Goal: Task Accomplishment & Management: Manage account settings

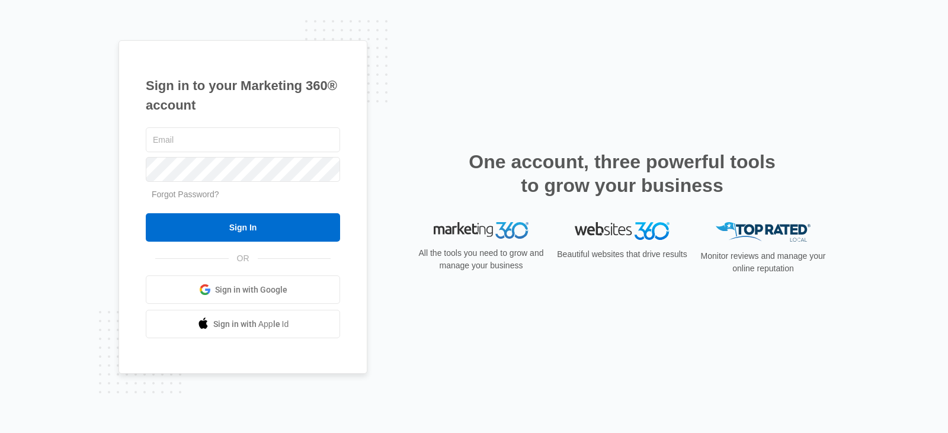
click at [256, 289] on span "Sign in with Google" at bounding box center [251, 290] width 72 height 12
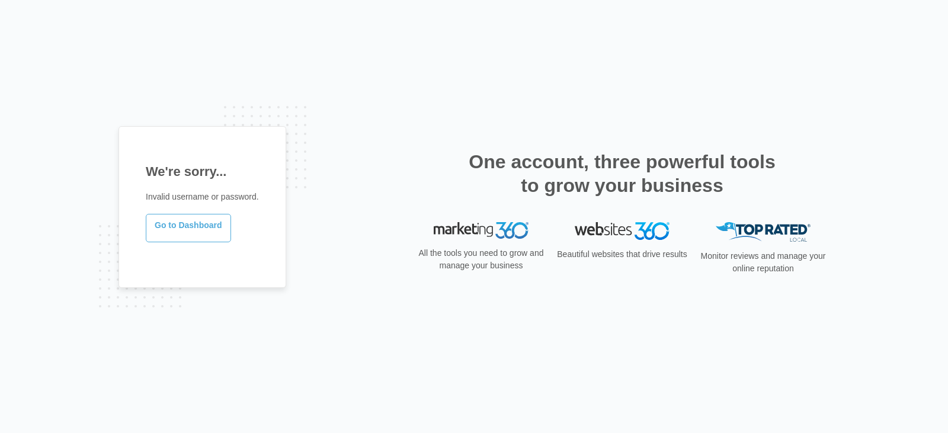
click at [198, 231] on link "Go to Dashboard" at bounding box center [188, 228] width 85 height 28
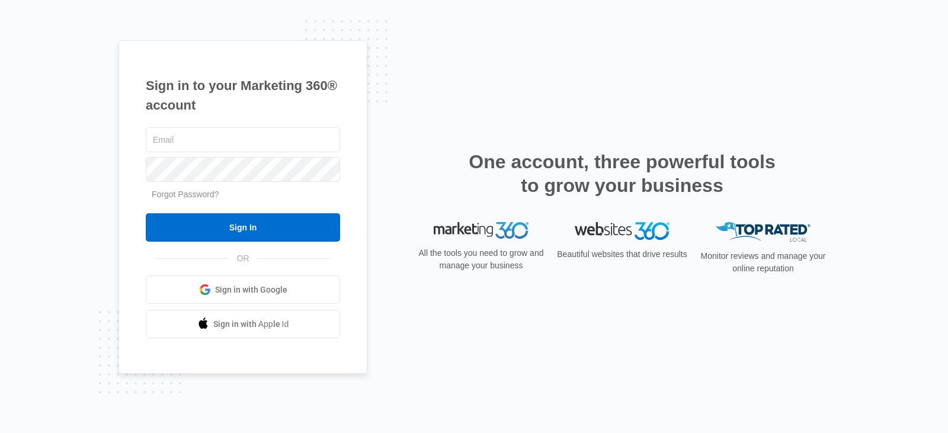
click at [270, 297] on link "Sign in with Google" at bounding box center [243, 290] width 194 height 28
click at [258, 291] on span "Sign in with Google" at bounding box center [251, 290] width 72 height 12
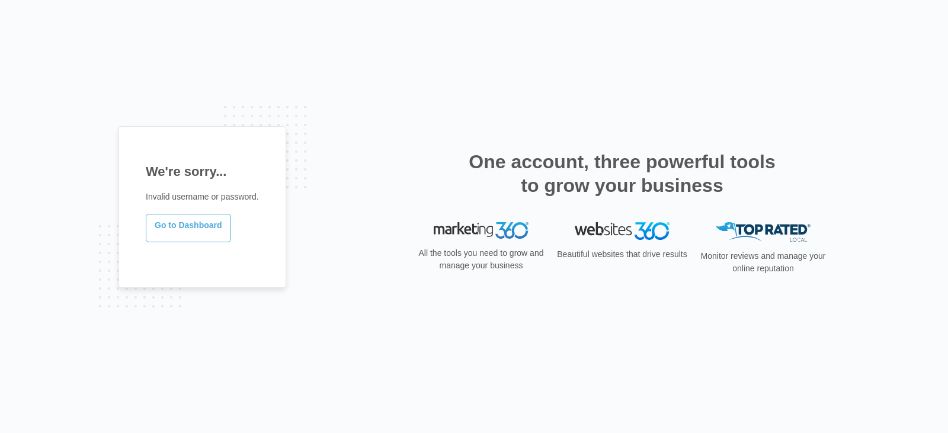
click at [202, 223] on link "Go to Dashboard" at bounding box center [188, 228] width 85 height 28
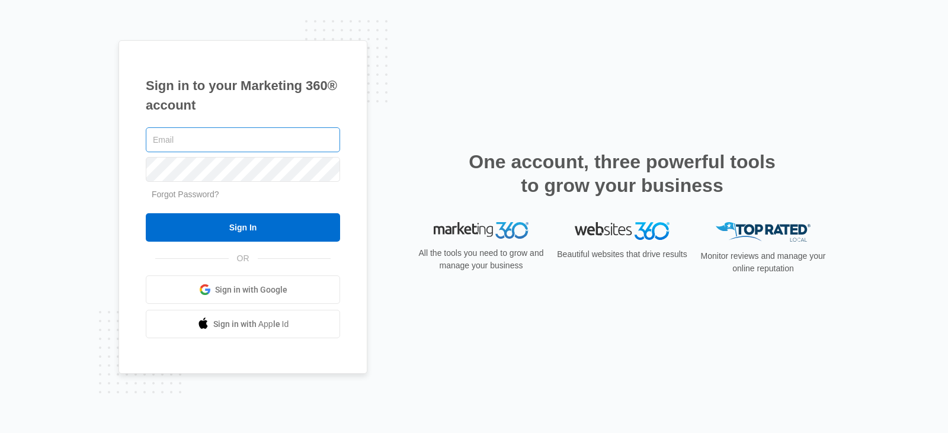
click at [289, 139] on input "text" at bounding box center [243, 139] width 194 height 25
type input "[EMAIL_ADDRESS][DOMAIN_NAME]"
click at [211, 195] on link "Forgot Password?" at bounding box center [186, 194] width 68 height 9
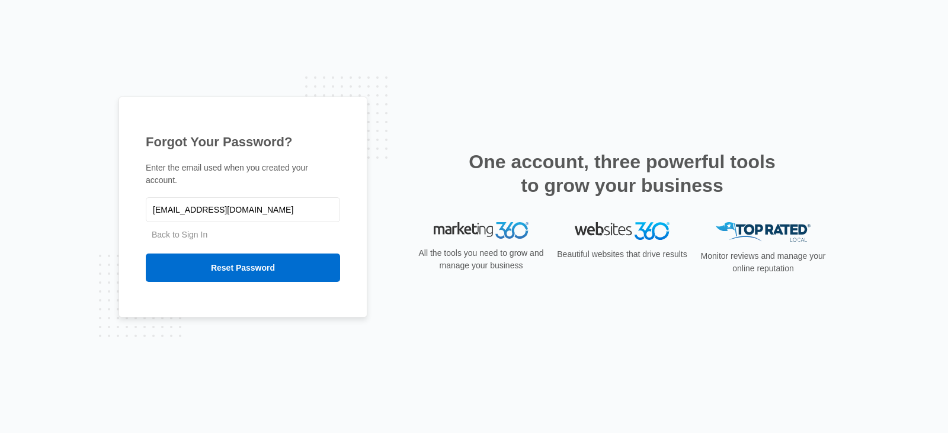
type input "[EMAIL_ADDRESS][DOMAIN_NAME]"
click at [146, 254] on input "Reset Password" at bounding box center [243, 268] width 194 height 28
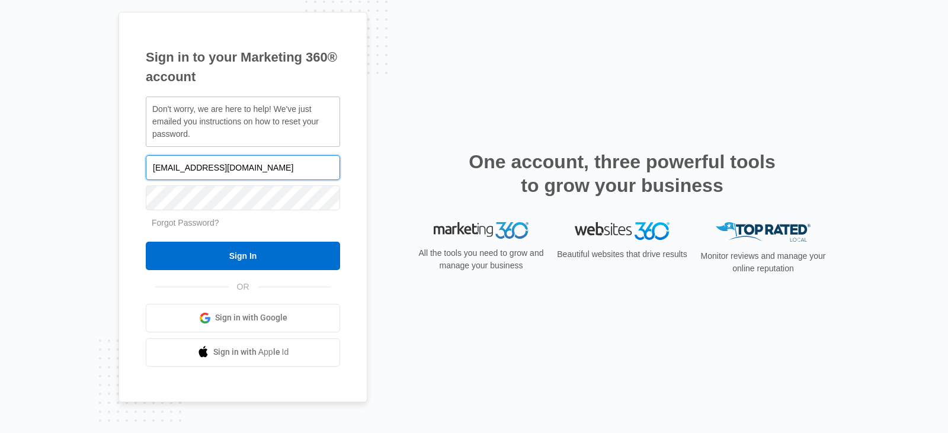
click at [264, 177] on input "[EMAIL_ADDRESS][DOMAIN_NAME]" at bounding box center [243, 167] width 194 height 25
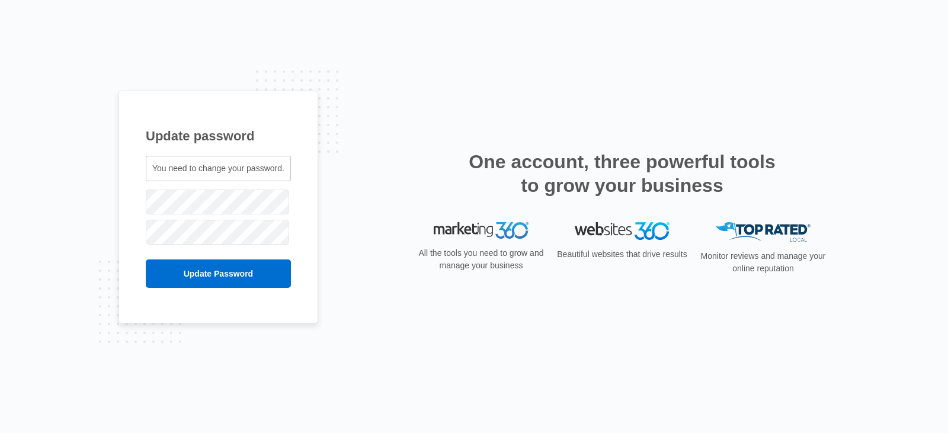
click at [324, 210] on div "Update password You need to change your password. [EMAIL_ADDRESS][DOMAIN_NAME]" at bounding box center [474, 217] width 711 height 252
click at [241, 279] on input "Update Password" at bounding box center [218, 274] width 145 height 28
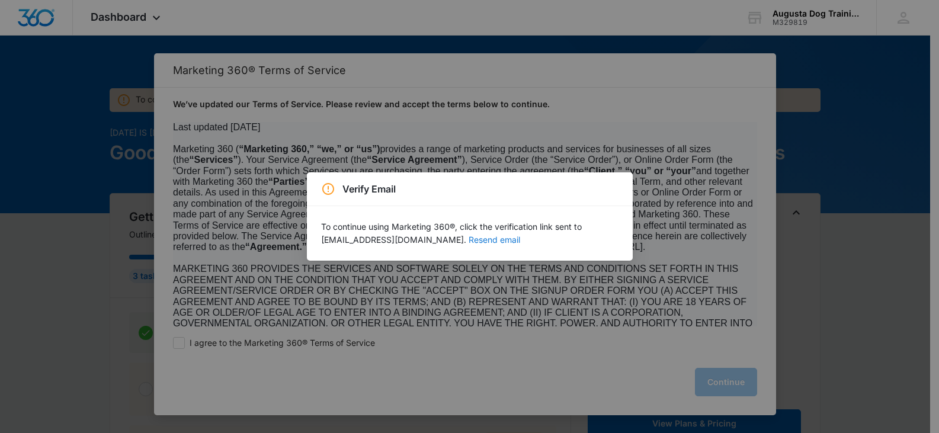
click at [477, 239] on button "Resend email" at bounding box center [495, 240] width 52 height 8
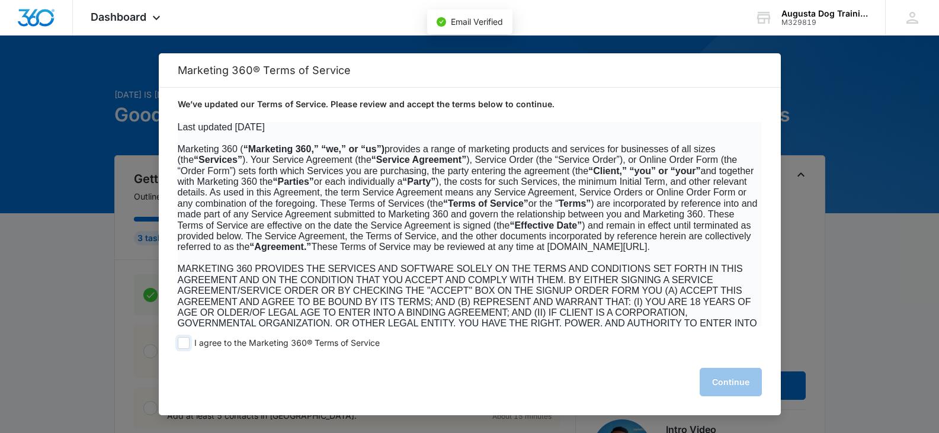
click at [187, 347] on span at bounding box center [184, 343] width 12 height 12
click at [187, 347] on input "I agree to the Marketing 360® Terms of Service" at bounding box center [184, 343] width 12 height 12
checkbox input "true"
click at [717, 391] on button "Continue" at bounding box center [731, 382] width 62 height 28
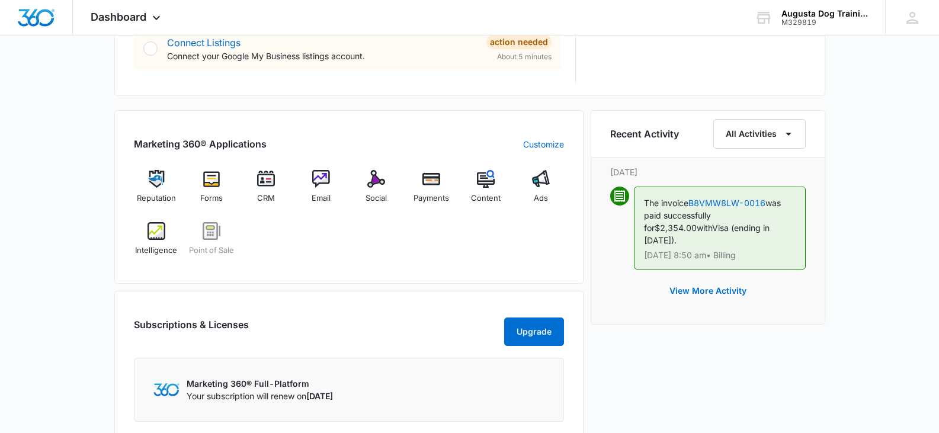
scroll to position [664, 0]
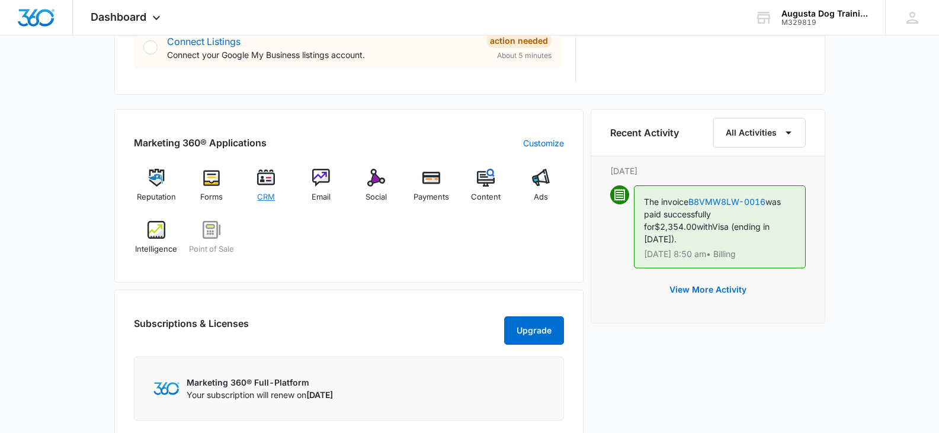
click at [272, 183] on img at bounding box center [266, 178] width 18 height 18
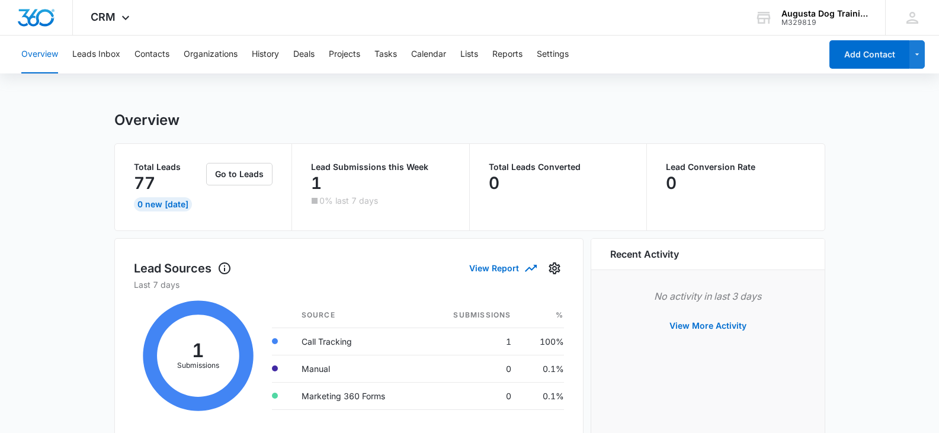
click at [105, 57] on button "Leads Inbox" at bounding box center [96, 55] width 48 height 38
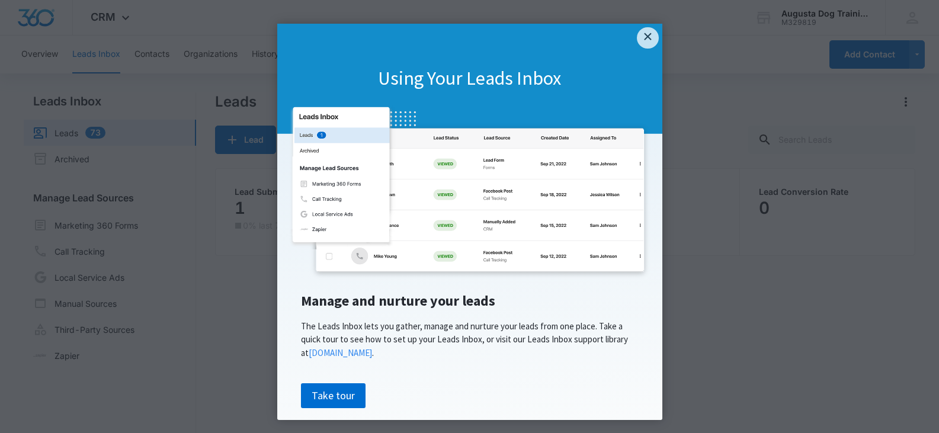
click at [127, 16] on appcues "× Using Your Leads Inbox Manage and nurture your leads The Leads Inbox lets you…" at bounding box center [469, 216] width 939 height 433
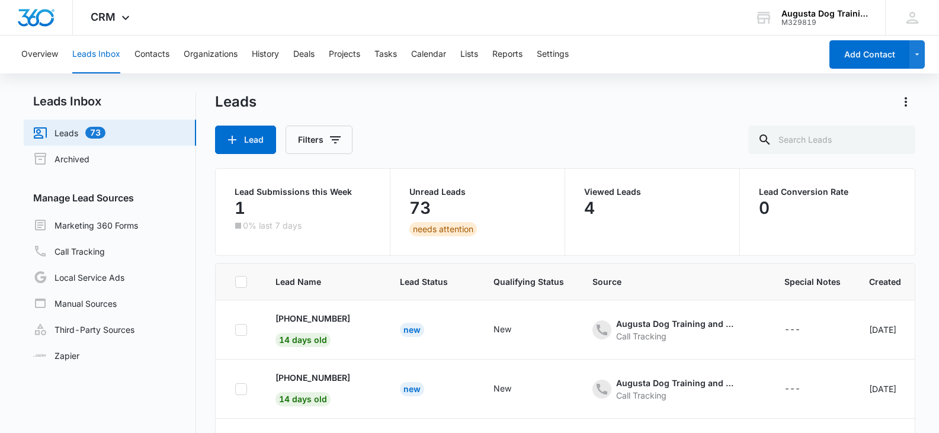
click at [127, 16] on icon at bounding box center [126, 18] width 14 height 14
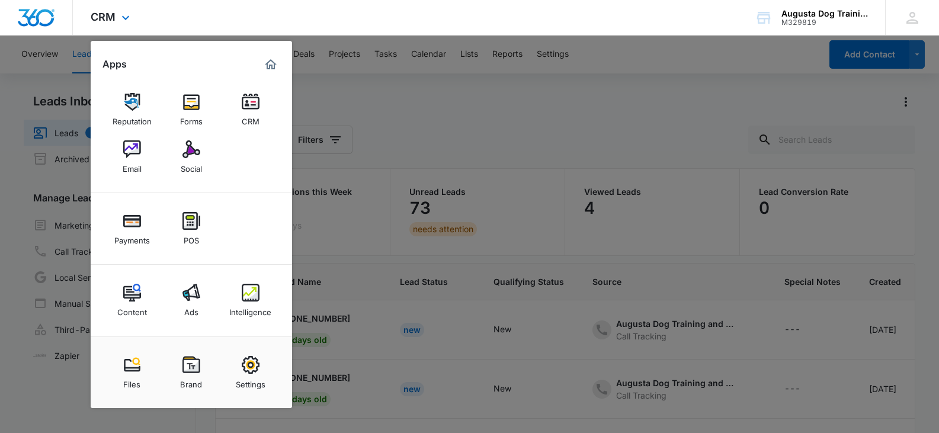
click at [263, 66] on div "Marketing 360® Dashboard" at bounding box center [270, 64] width 19 height 19
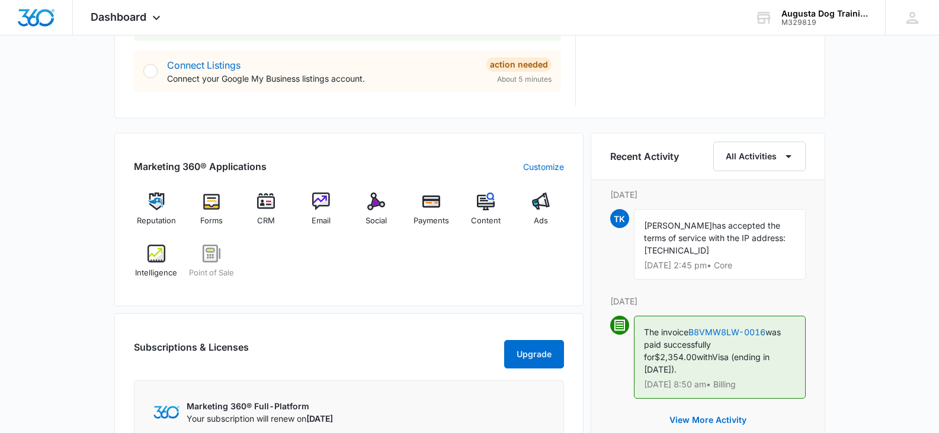
scroll to position [664, 0]
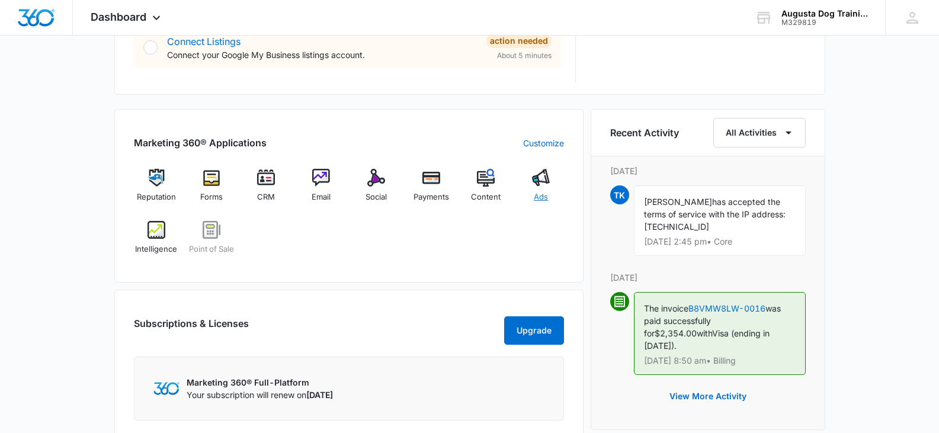
click at [545, 177] on img at bounding box center [541, 178] width 18 height 18
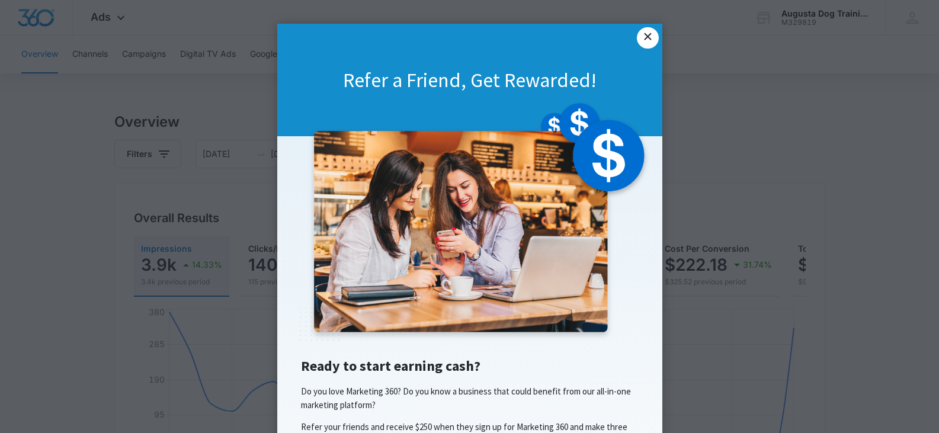
click at [644, 40] on link "×" at bounding box center [647, 37] width 21 height 21
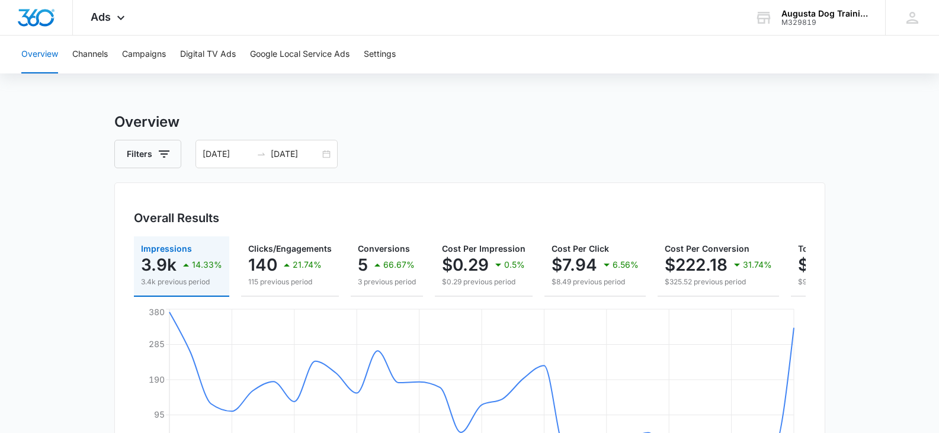
click at [93, 56] on button "Channels" at bounding box center [90, 55] width 36 height 38
click at [156, 52] on button "Campaigns" at bounding box center [144, 55] width 44 height 38
click at [112, 15] on div "Ads Apps Reputation Forms CRM Email Social Payments POS Content Ads Intelligenc…" at bounding box center [109, 17] width 73 height 35
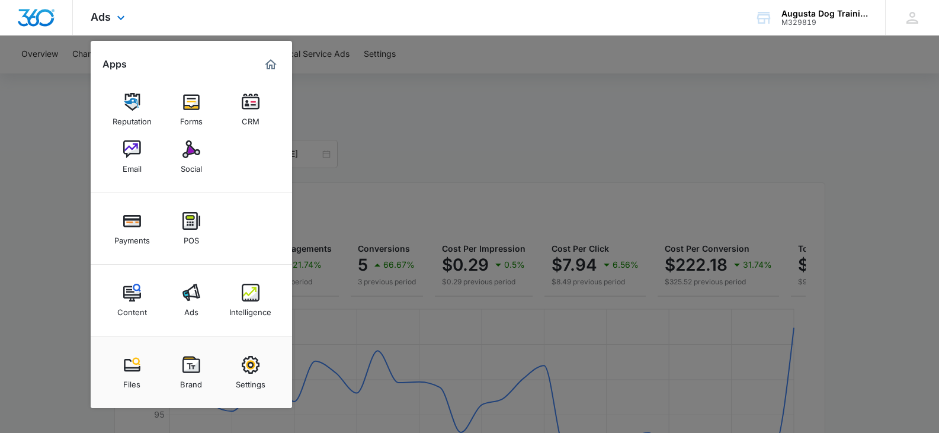
click at [270, 69] on img "Marketing 360® Dashboard" at bounding box center [271, 64] width 14 height 14
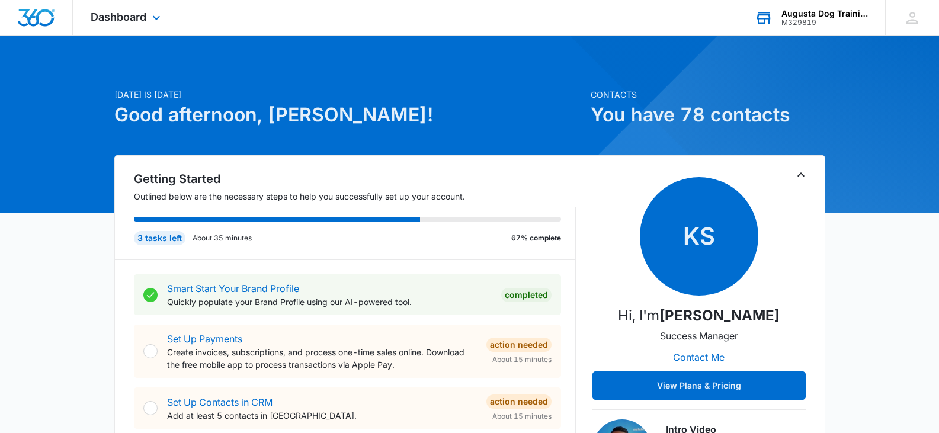
click at [813, 16] on div "Augusta Dog Training and Doggy Daycare" at bounding box center [825, 13] width 87 height 9
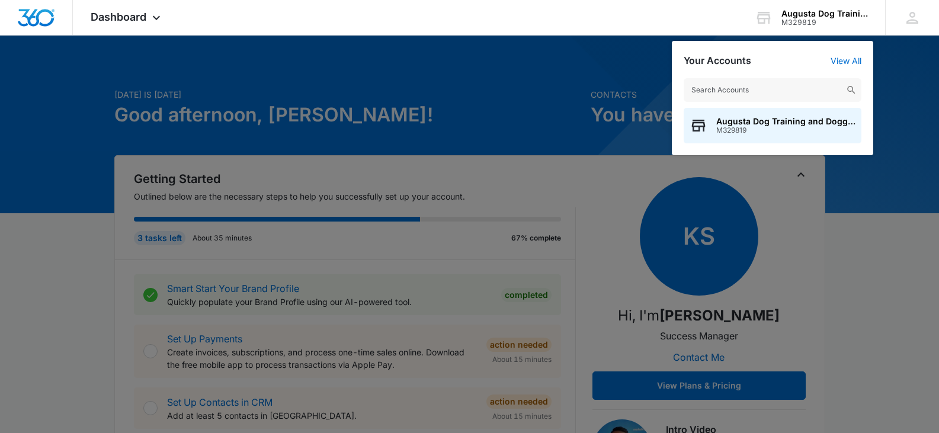
click at [895, 87] on div at bounding box center [469, 216] width 939 height 433
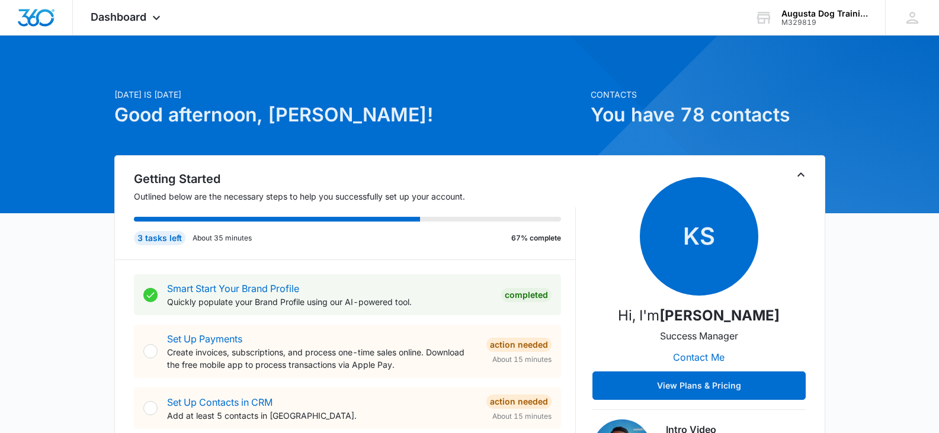
drag, startPoint x: 836, startPoint y: 1, endPoint x: 902, endPoint y: 69, distance: 95.6
click at [916, 20] on icon at bounding box center [913, 18] width 12 height 12
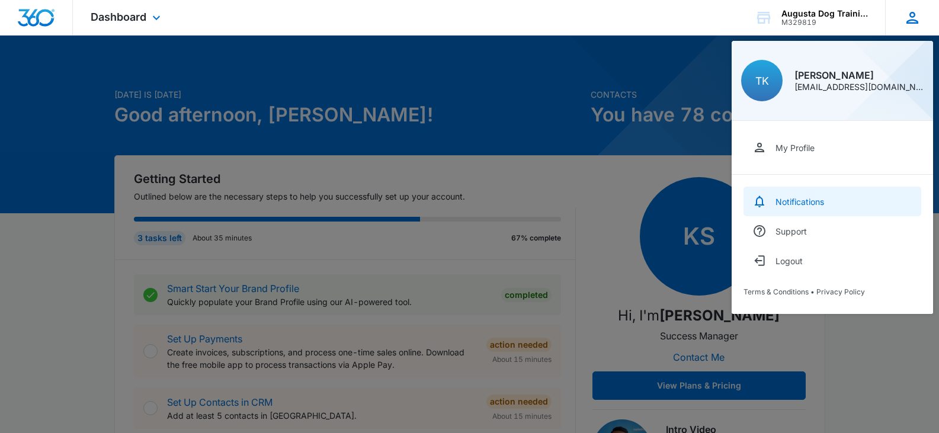
click at [786, 199] on div "Notifications" at bounding box center [800, 202] width 49 height 10
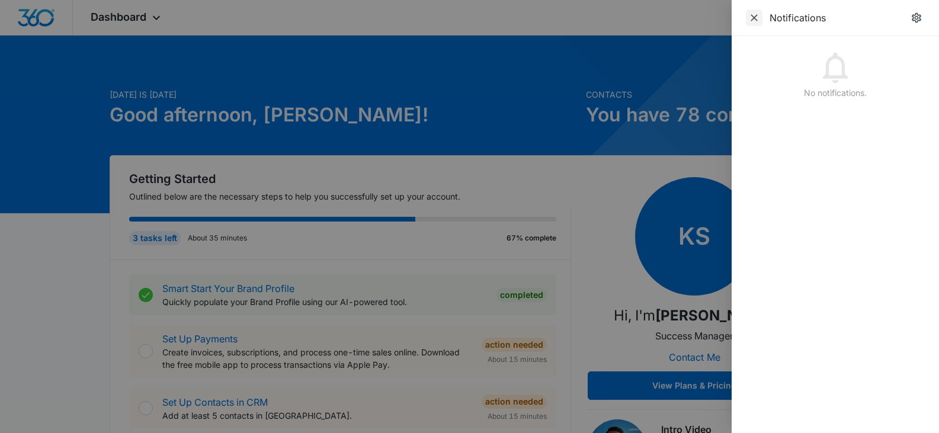
click at [753, 20] on icon "Close" at bounding box center [754, 17] width 7 height 7
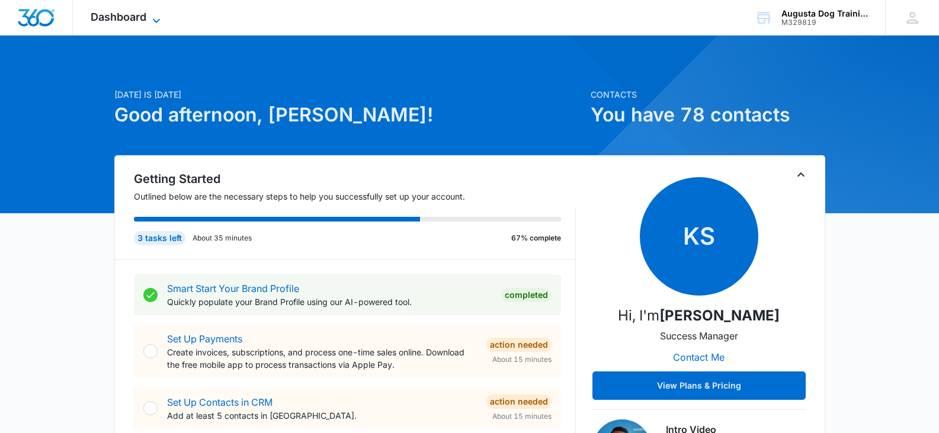
click at [151, 19] on icon at bounding box center [156, 21] width 14 height 14
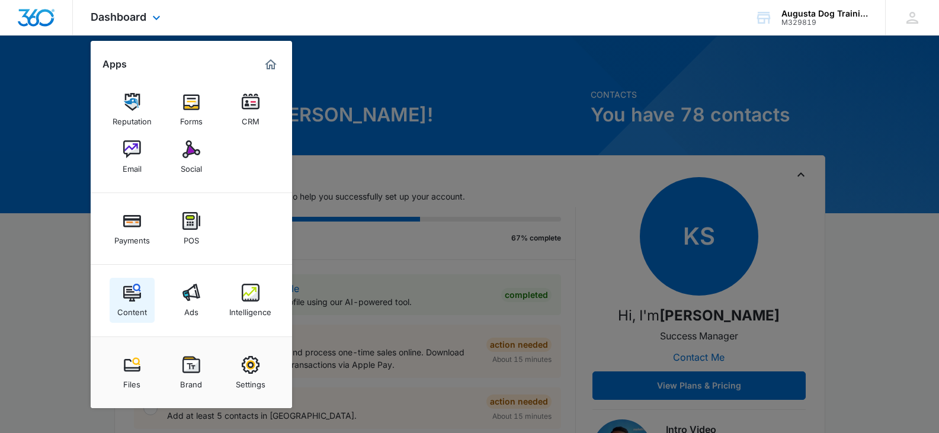
click at [129, 292] on img at bounding box center [132, 293] width 18 height 18
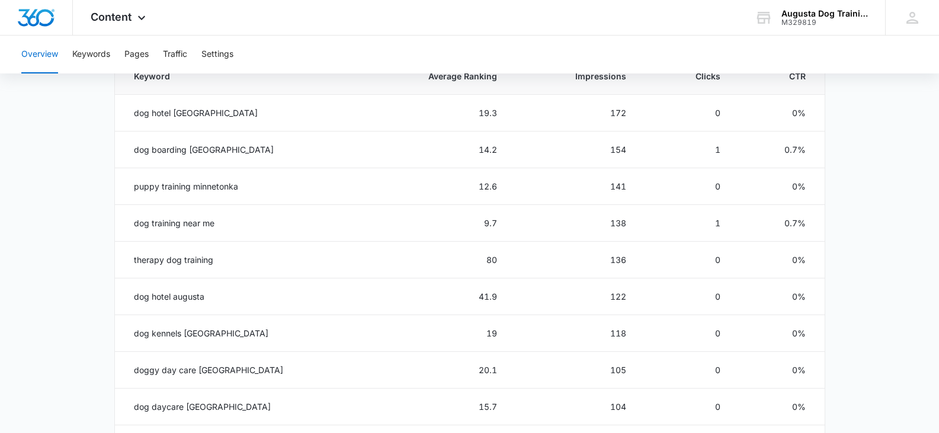
scroll to position [545, 0]
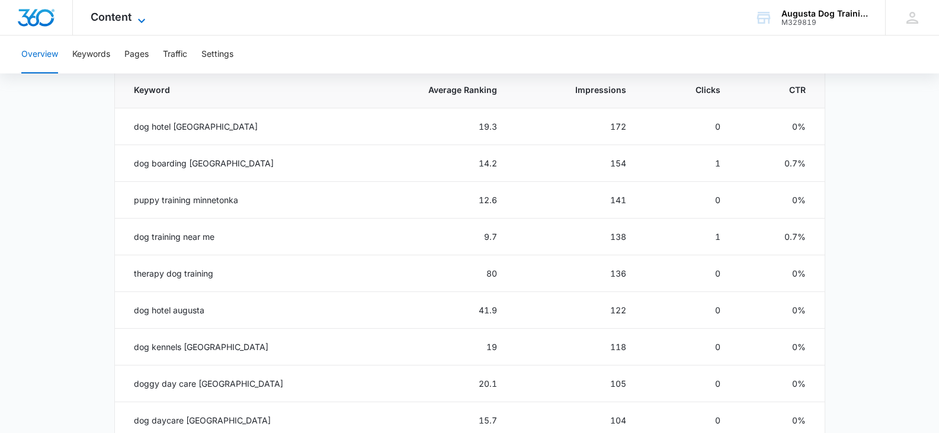
click at [136, 21] on icon at bounding box center [142, 21] width 14 height 14
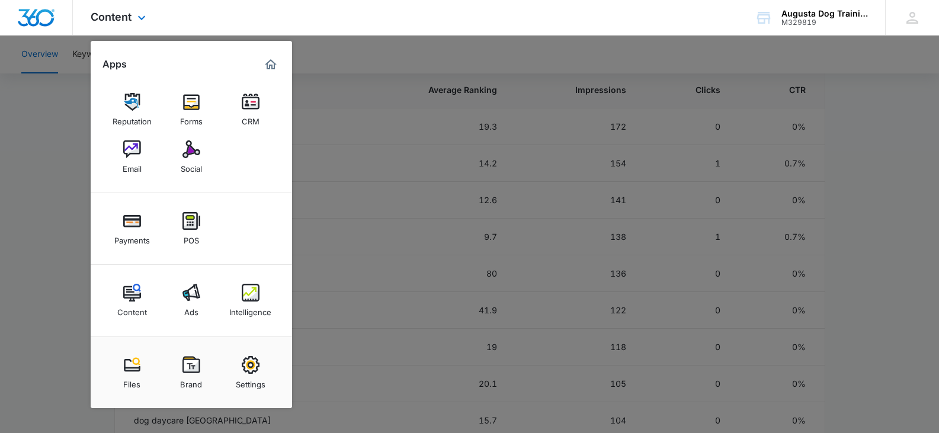
click at [277, 66] on img "Marketing 360® Dashboard" at bounding box center [271, 64] width 14 height 14
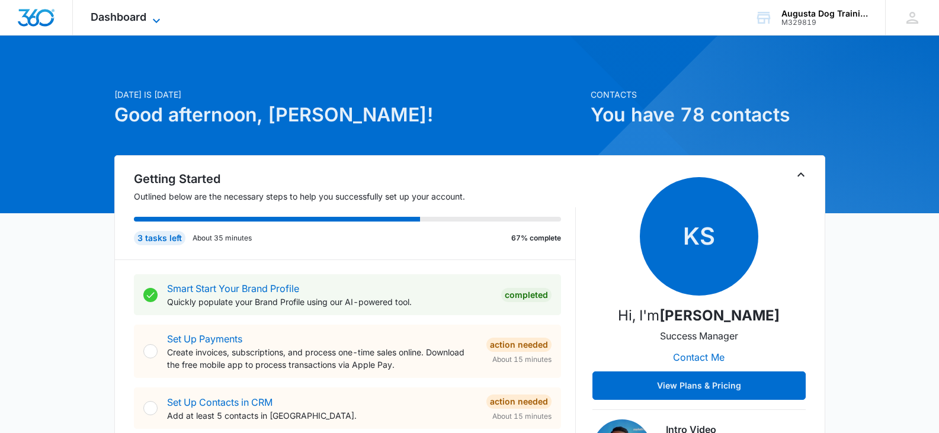
click at [153, 21] on icon at bounding box center [156, 21] width 14 height 14
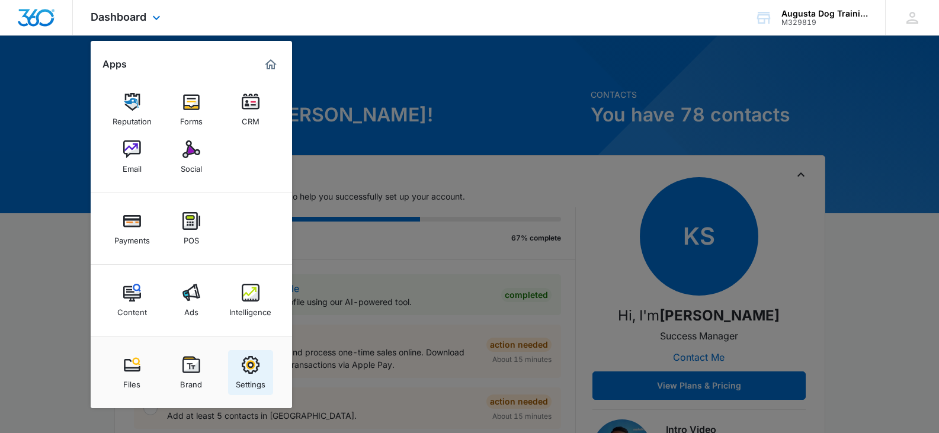
click at [250, 365] on img at bounding box center [251, 365] width 18 height 18
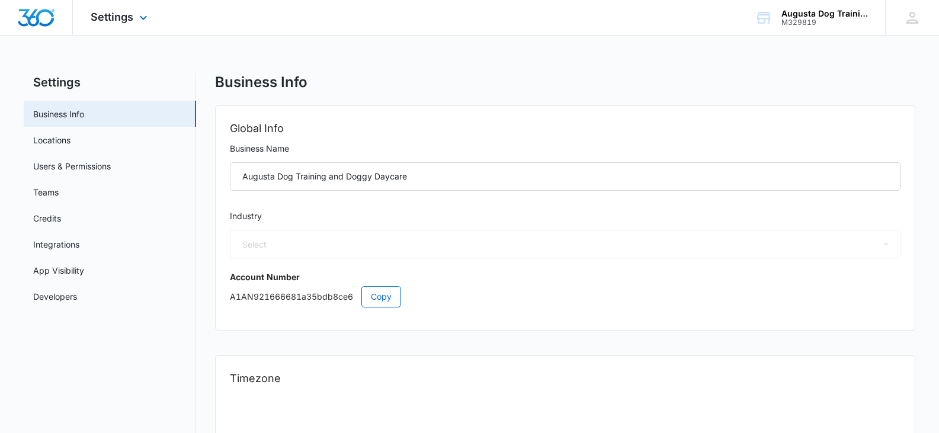
select select "52"
select select "US"
select select "America/Denver"
click at [146, 18] on icon at bounding box center [143, 21] width 14 height 14
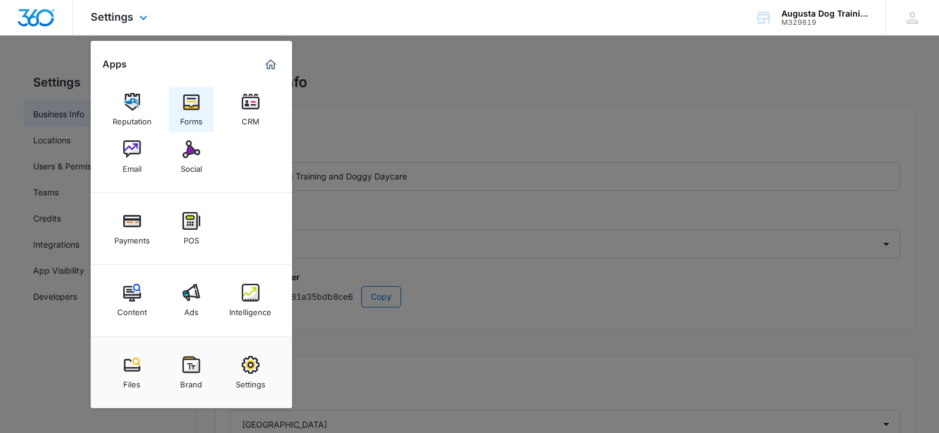
click at [193, 113] on div "Forms" at bounding box center [191, 118] width 23 height 15
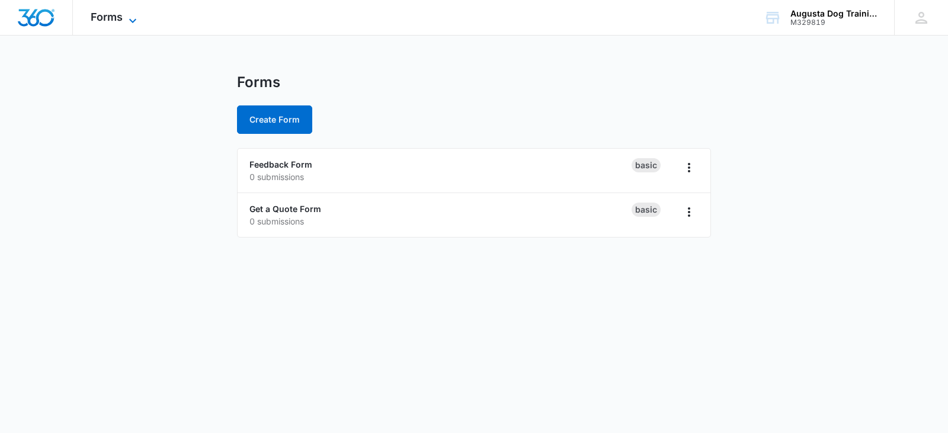
click at [134, 16] on icon at bounding box center [133, 21] width 14 height 14
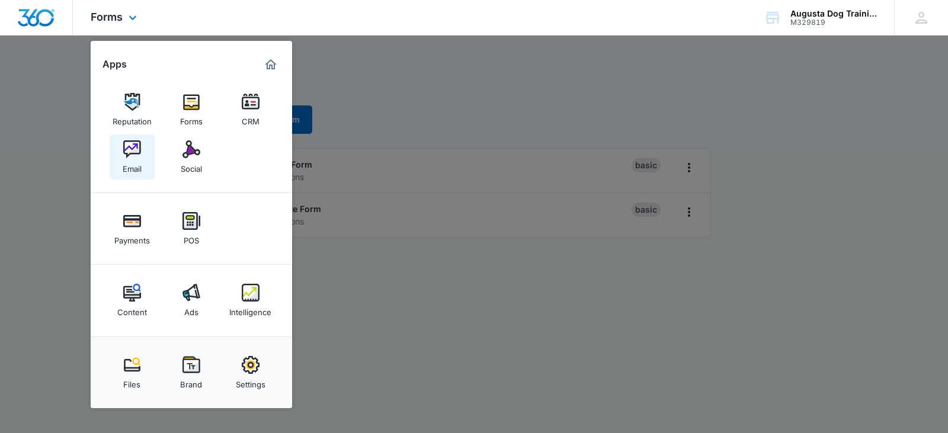
click at [135, 143] on img at bounding box center [132, 149] width 18 height 18
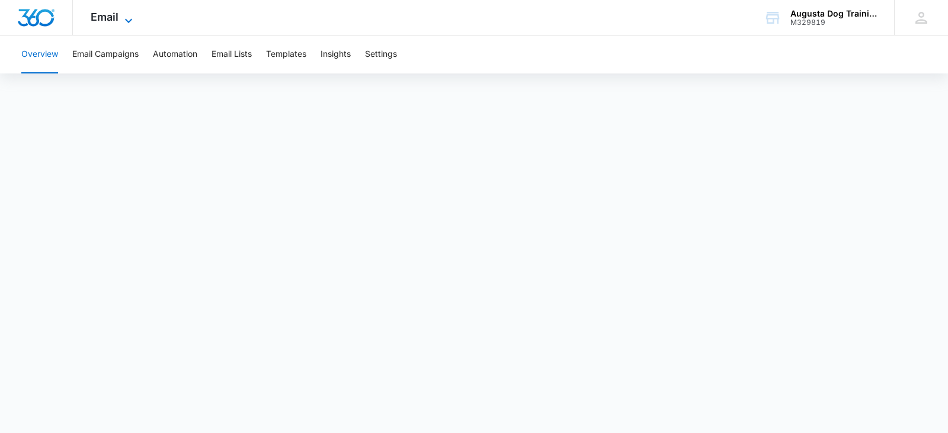
click at [130, 21] on icon at bounding box center [128, 21] width 14 height 14
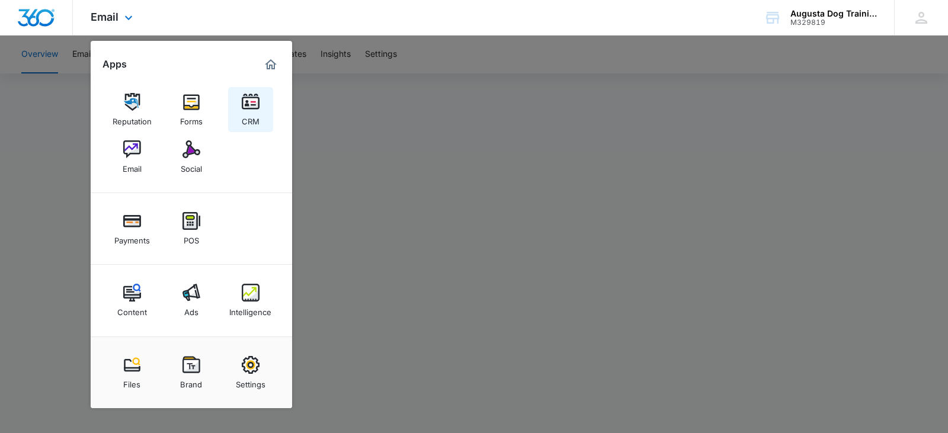
click at [246, 107] on img at bounding box center [251, 102] width 18 height 18
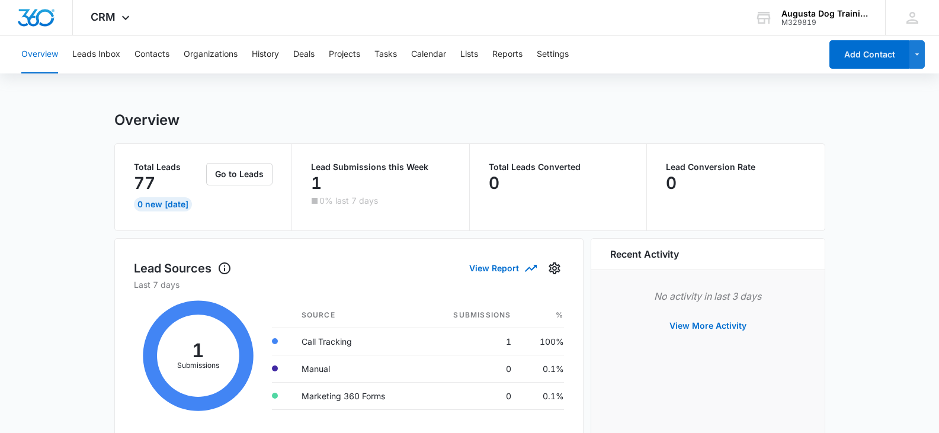
click at [818, 213] on div "Lead Conversion Rate 0" at bounding box center [736, 187] width 178 height 87
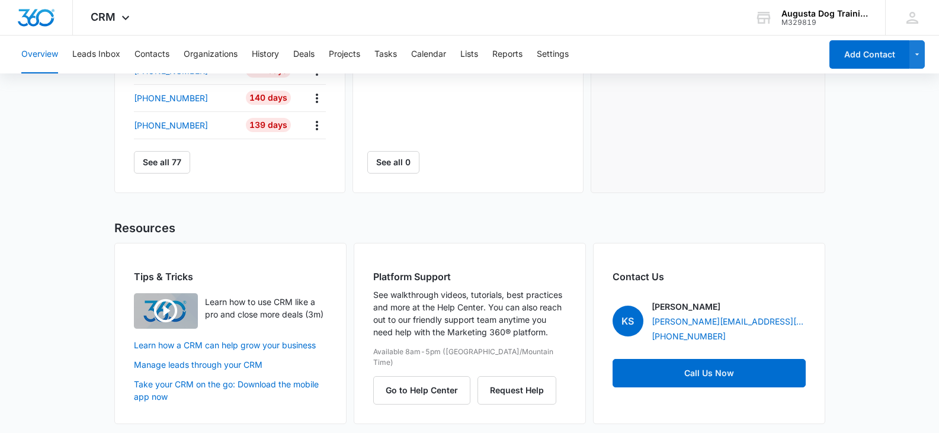
scroll to position [589, 0]
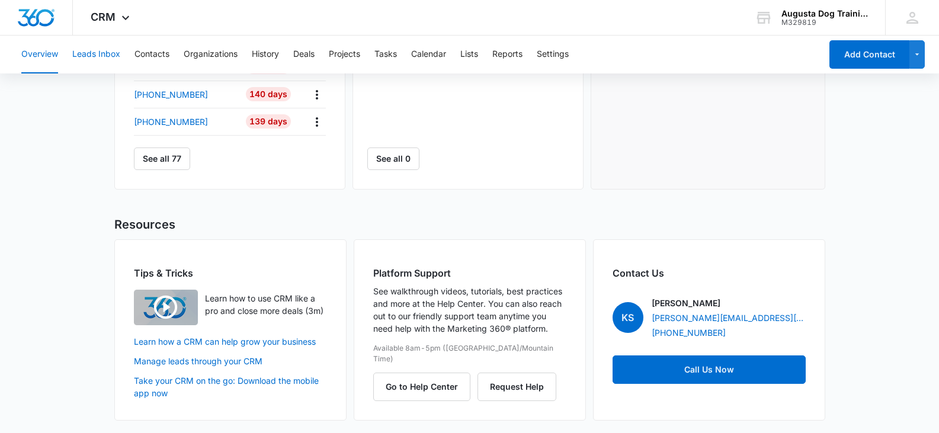
click at [113, 54] on button "Leads Inbox" at bounding box center [96, 55] width 48 height 38
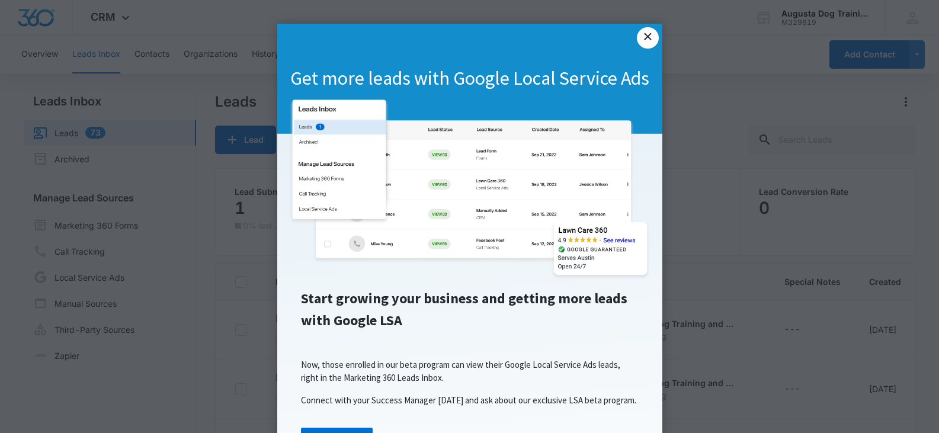
click at [641, 40] on link "×" at bounding box center [647, 37] width 21 height 21
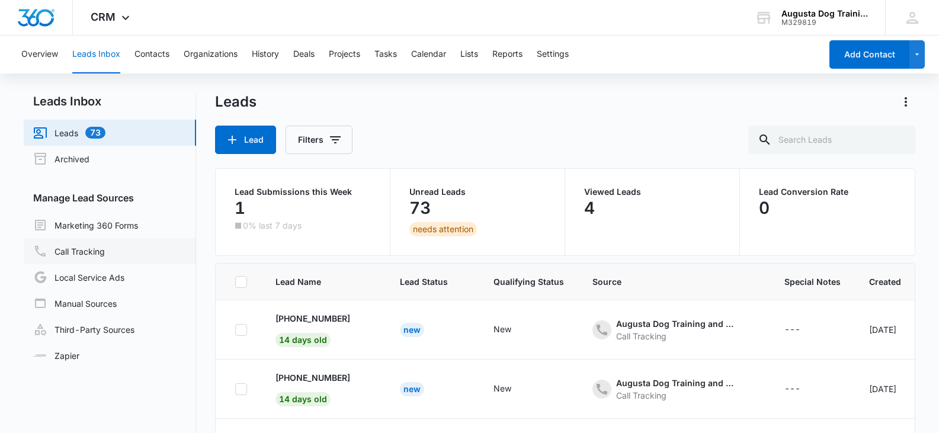
click at [96, 247] on link "Call Tracking" at bounding box center [69, 251] width 72 height 14
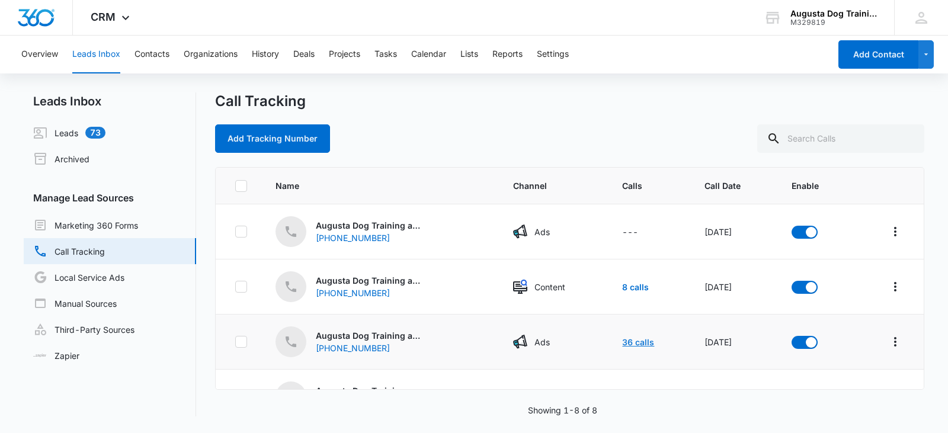
click at [625, 346] on link "36 calls" at bounding box center [638, 342] width 32 height 10
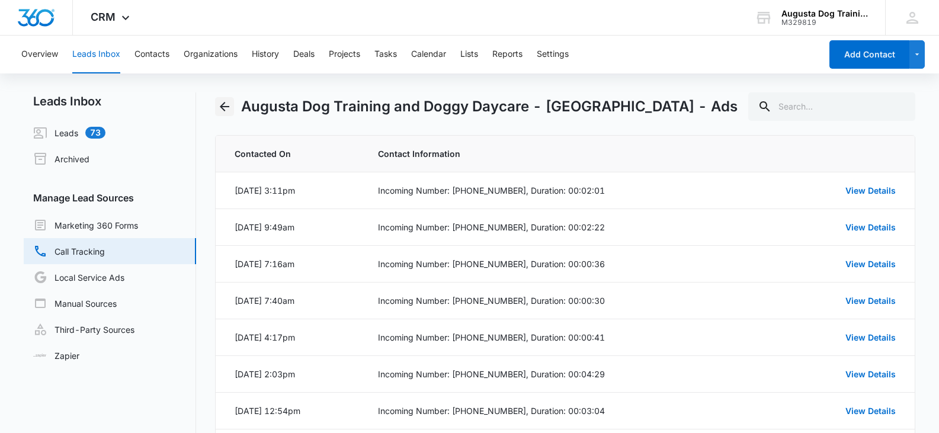
click at [225, 111] on icon "Back" at bounding box center [225, 107] width 14 height 14
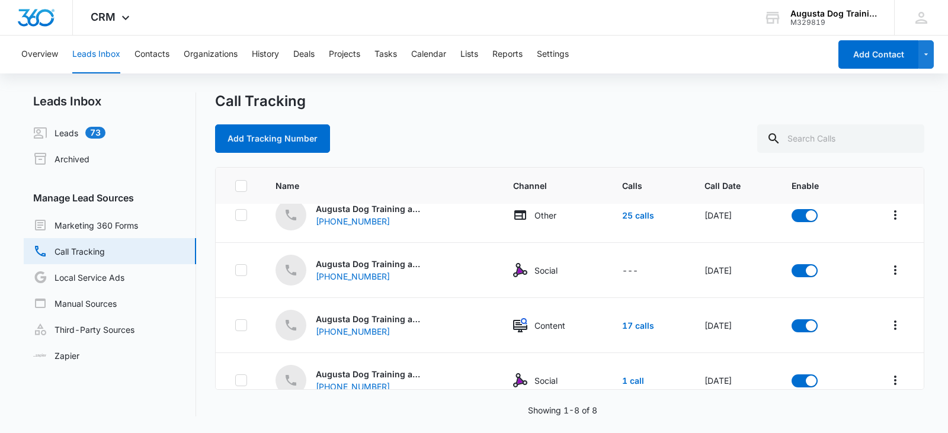
scroll to position [255, 0]
